Goal: Transaction & Acquisition: Purchase product/service

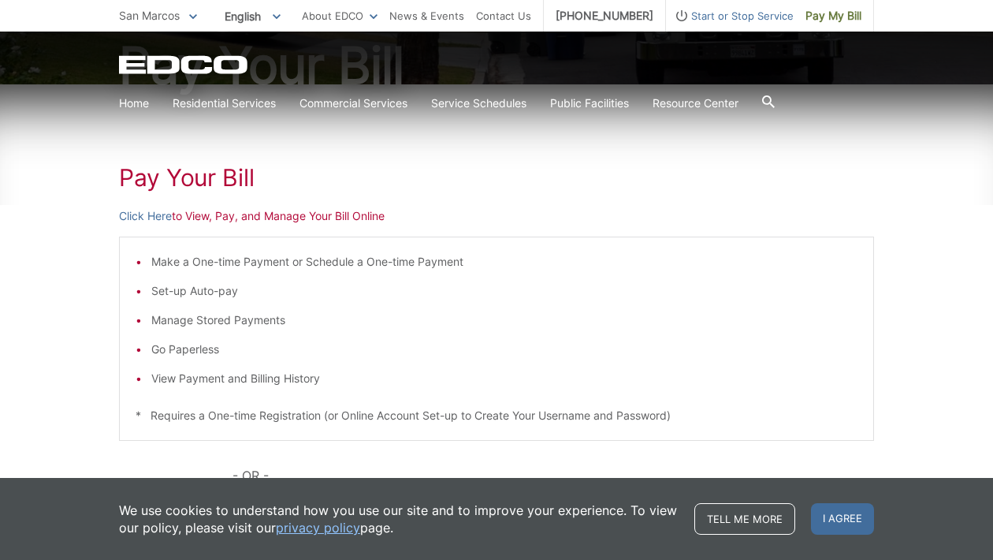
scroll to position [186, 0]
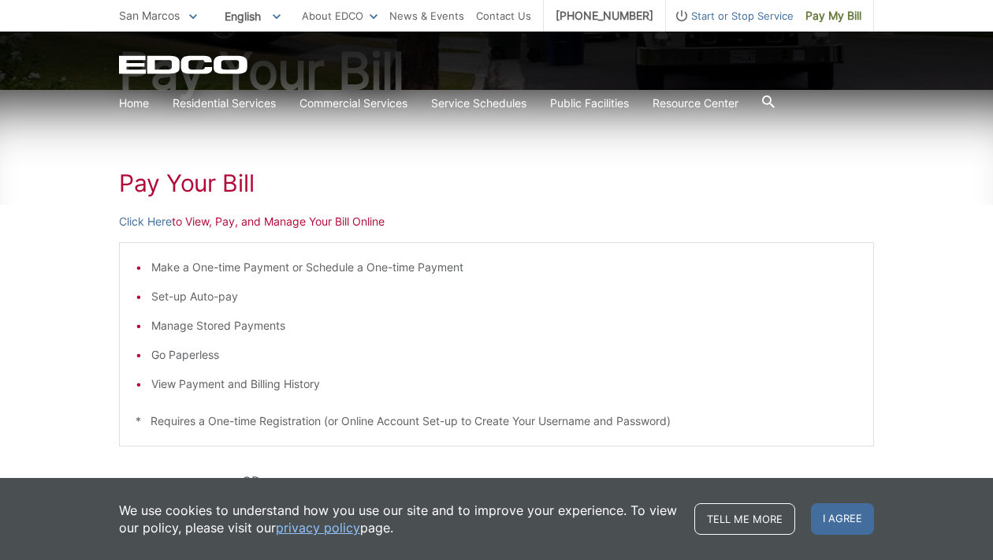
click at [259, 386] on li "View Payment and Billing History" at bounding box center [504, 383] width 706 height 17
click at [232, 383] on li "View Payment and Billing History" at bounding box center [504, 383] width 706 height 17
click at [251, 382] on li "View Payment and Billing History" at bounding box center [504, 383] width 706 height 17
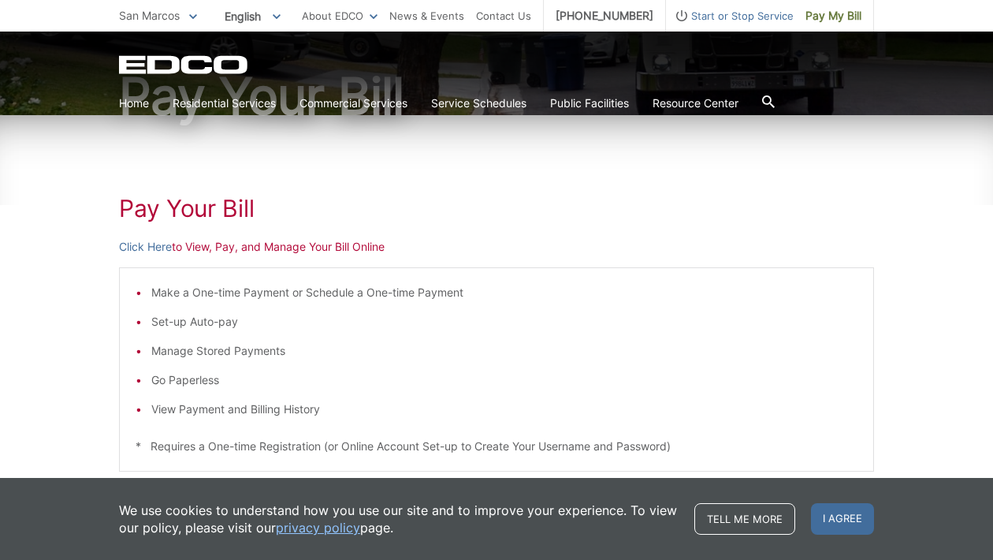
scroll to position [171, 0]
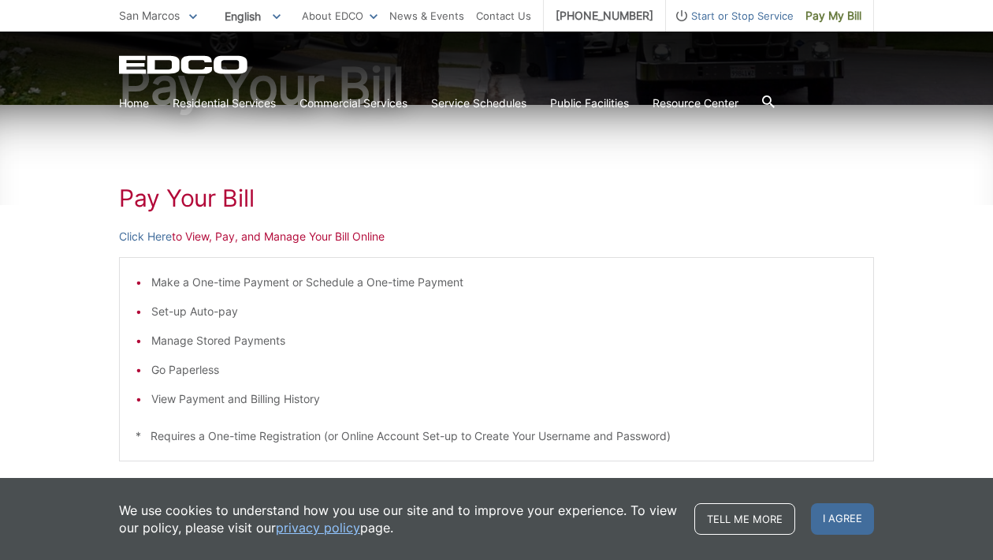
click at [132, 231] on link "Click Here" at bounding box center [145, 236] width 53 height 17
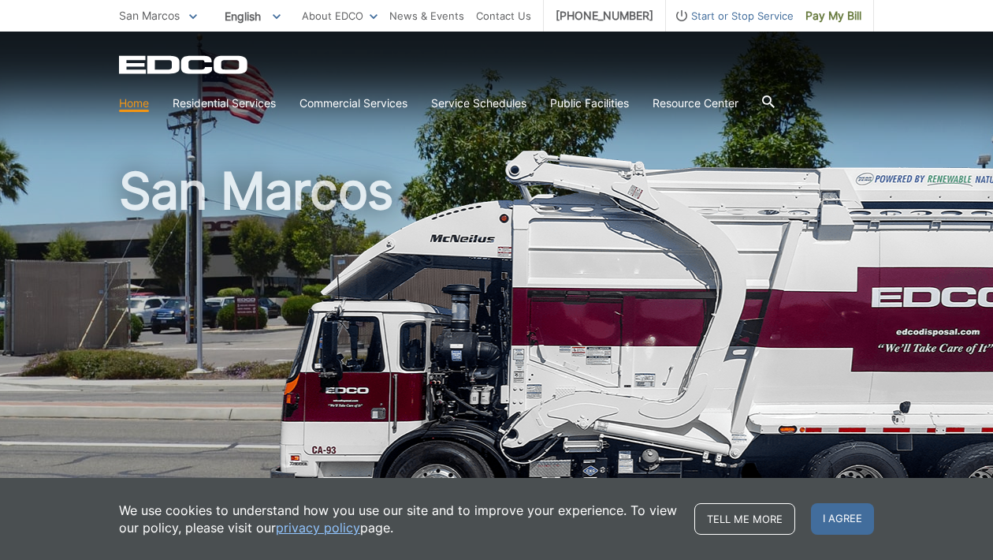
click at [828, 13] on span "Pay My Bill" at bounding box center [834, 15] width 56 height 17
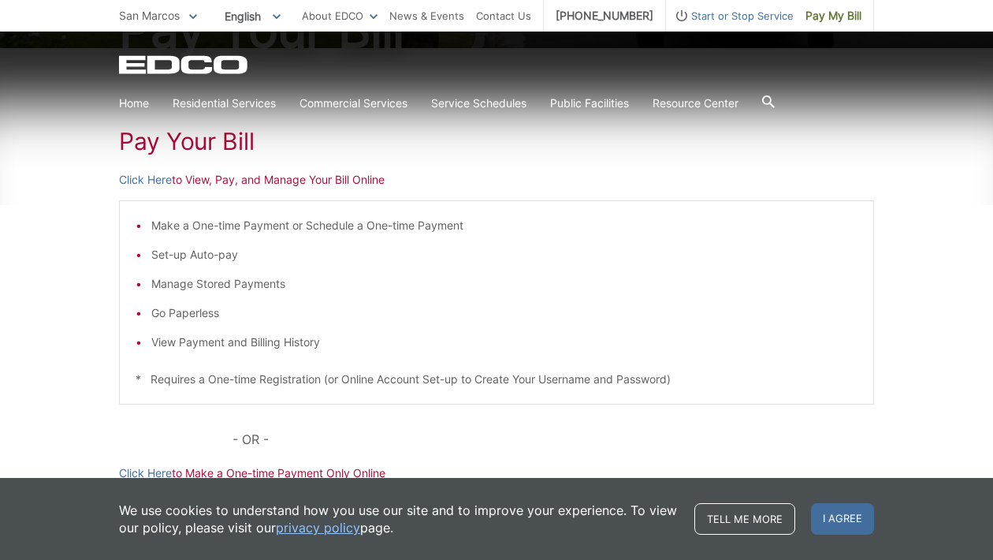
scroll to position [229, 0]
click at [241, 347] on li "View Payment and Billing History" at bounding box center [504, 340] width 706 height 17
click at [248, 337] on li "View Payment and Billing History" at bounding box center [504, 340] width 706 height 17
click at [136, 172] on link "Click Here" at bounding box center [145, 178] width 53 height 17
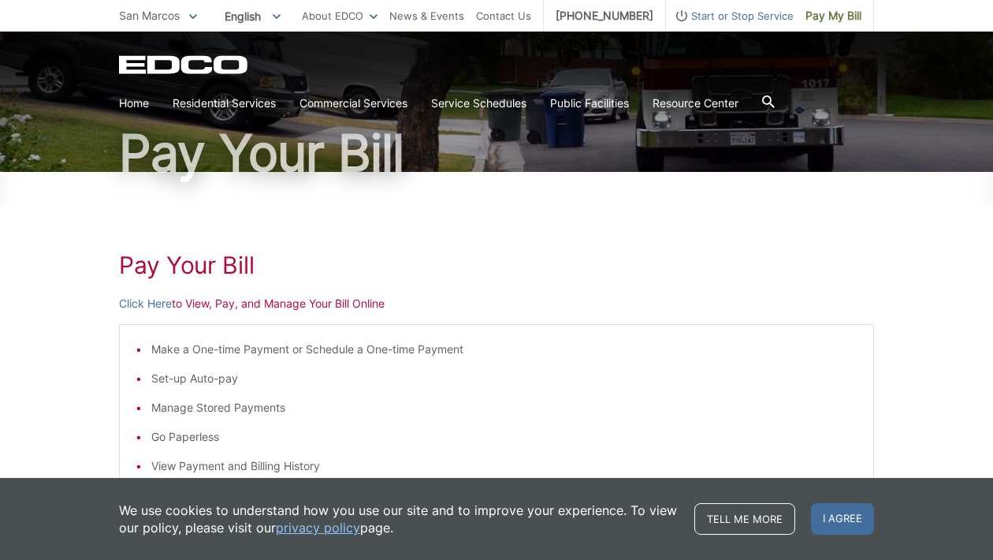
scroll to position [105, 0]
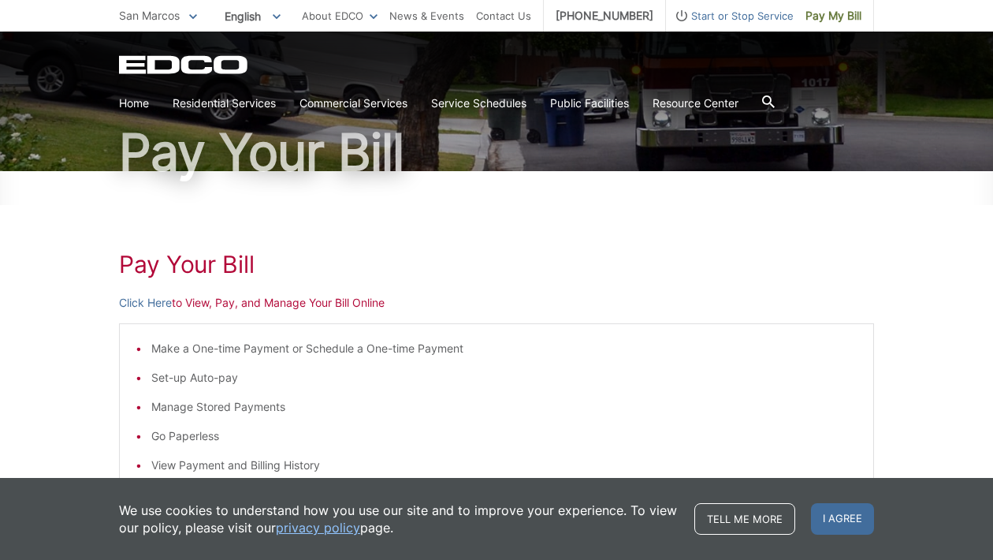
click at [637, 389] on ul "Make a One-time Payment or Schedule a One-time Payment Set-up Auto-pay Manage S…" at bounding box center [497, 407] width 722 height 134
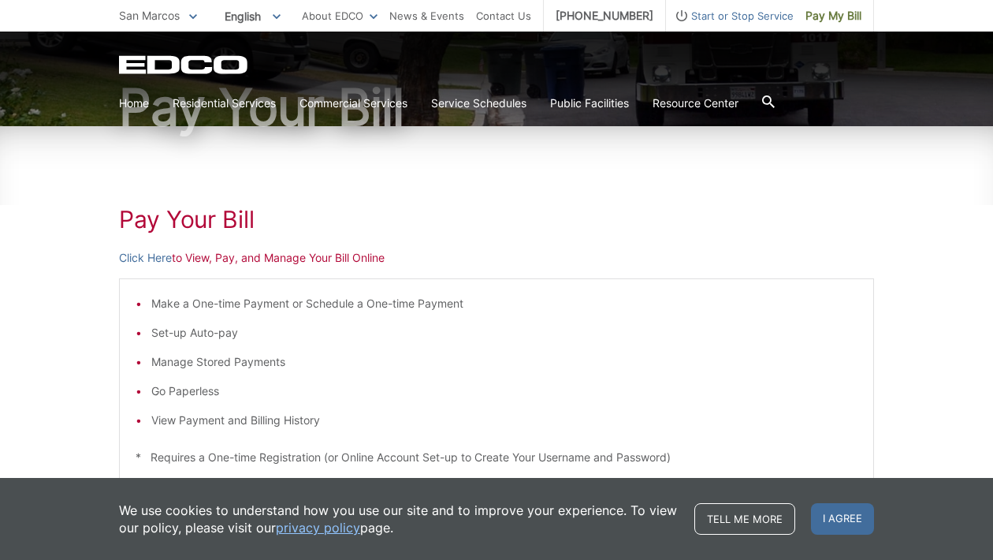
scroll to position [147, 0]
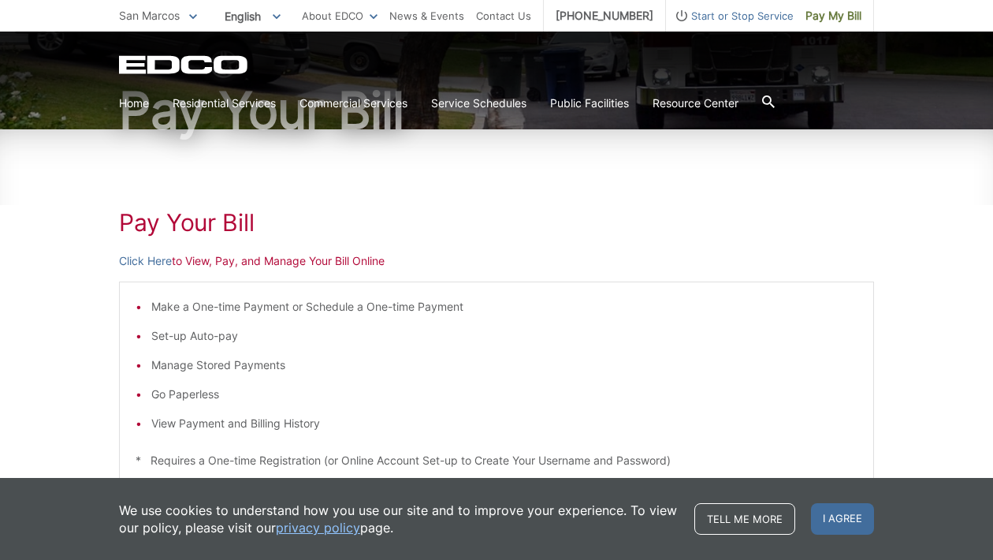
click at [143, 263] on link "Click Here" at bounding box center [145, 260] width 53 height 17
